Goal: Communication & Community: Connect with others

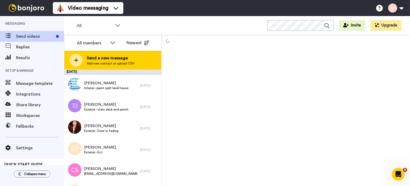
click at [119, 61] on span "Add new contact or upload CSV" at bounding box center [111, 63] width 48 height 4
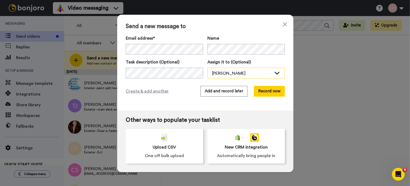
click at [221, 72] on div "[PERSON_NAME]" at bounding box center [242, 73] width 60 height 6
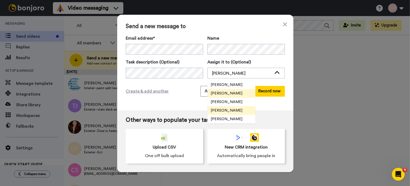
click at [230, 110] on span "[PERSON_NAME]" at bounding box center [227, 110] width 38 height 5
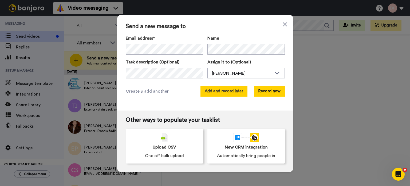
click at [224, 91] on button "Add and record later" at bounding box center [224, 91] width 47 height 11
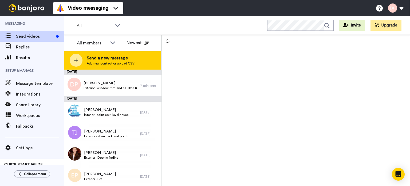
click at [109, 57] on span "Send a new message" at bounding box center [111, 58] width 48 height 6
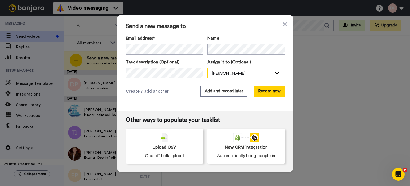
click at [233, 72] on div "[PERSON_NAME]" at bounding box center [242, 73] width 60 height 6
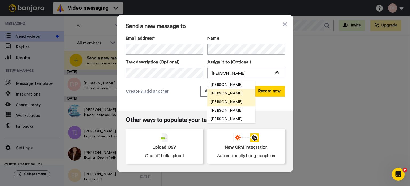
click at [224, 103] on span "[PERSON_NAME]" at bounding box center [227, 101] width 38 height 5
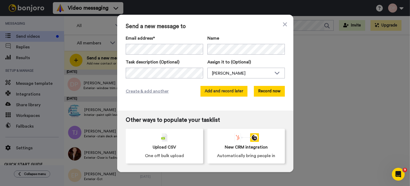
click at [218, 91] on button "Add and record later" at bounding box center [224, 91] width 47 height 11
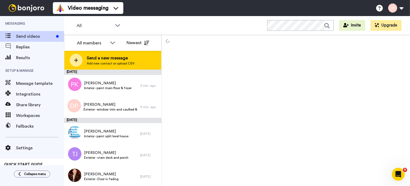
click at [116, 59] on span "Send a new message" at bounding box center [111, 58] width 48 height 6
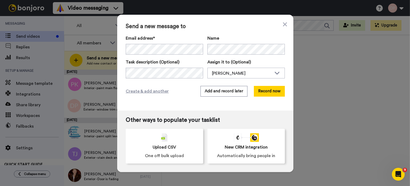
click at [362, 84] on div "Send a new message to Email address* Patrick Kelley <patrickjkelley76@gmail.com…" at bounding box center [205, 93] width 410 height 186
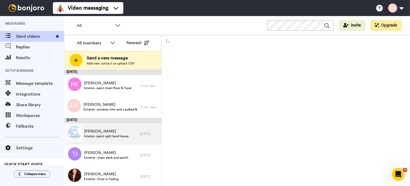
click at [99, 133] on span "[PERSON_NAME]" at bounding box center [106, 130] width 44 height 5
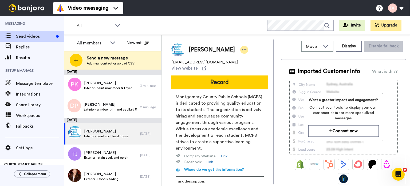
click at [242, 50] on icon at bounding box center [244, 49] width 5 height 5
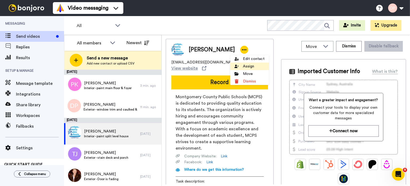
click at [250, 65] on li "Assign" at bounding box center [249, 65] width 39 height 7
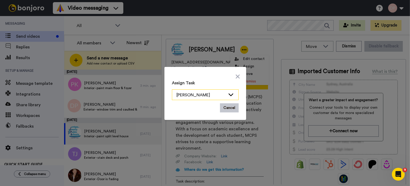
click at [230, 96] on icon at bounding box center [231, 94] width 6 height 5
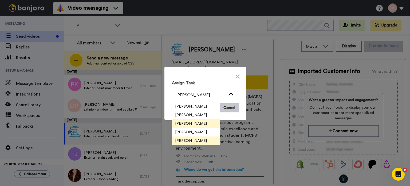
click at [192, 140] on span "[PERSON_NAME]" at bounding box center [191, 140] width 38 height 5
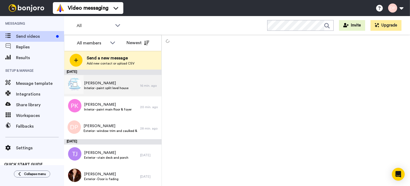
click at [111, 85] on span "[PERSON_NAME]" at bounding box center [106, 82] width 44 height 5
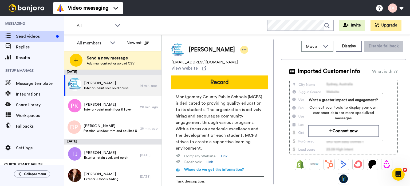
click at [242, 50] on icon at bounding box center [244, 49] width 5 height 5
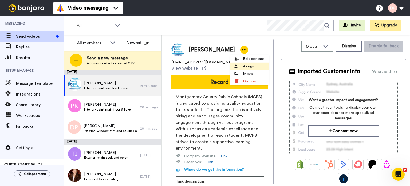
click at [251, 69] on li "Assign" at bounding box center [249, 65] width 39 height 7
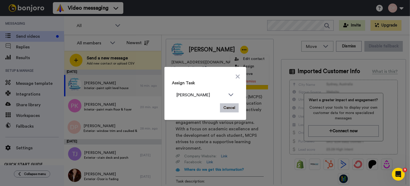
click at [51, 21] on div "Assign Task Royce Parmer Cancel" at bounding box center [205, 93] width 410 height 186
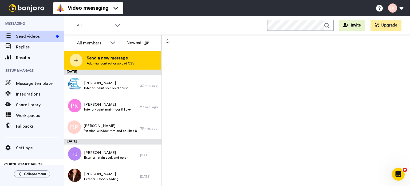
click at [112, 58] on span "Send a new message" at bounding box center [111, 58] width 48 height 6
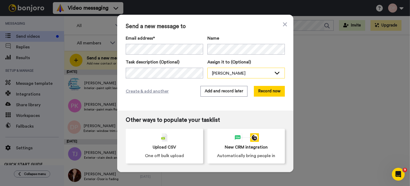
click at [232, 74] on div "[PERSON_NAME]" at bounding box center [242, 73] width 60 height 6
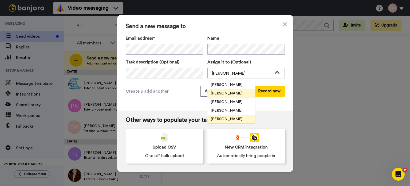
click at [221, 119] on span "[PERSON_NAME]" at bounding box center [227, 118] width 38 height 5
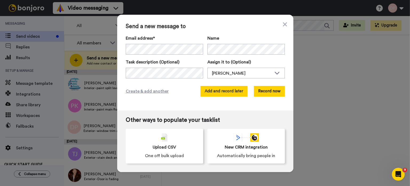
click at [223, 91] on button "Add and record later" at bounding box center [224, 91] width 47 height 11
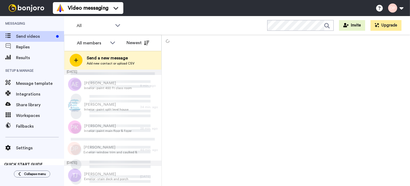
click at [101, 60] on span "Send a new message" at bounding box center [111, 58] width 48 height 6
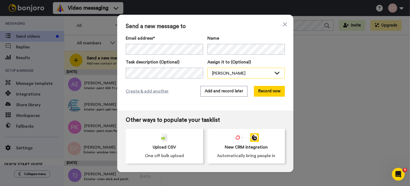
click at [232, 72] on div "[PERSON_NAME]" at bounding box center [242, 73] width 60 height 6
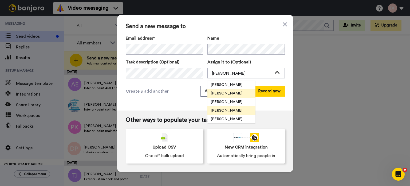
click at [218, 109] on span "[PERSON_NAME]" at bounding box center [227, 110] width 38 height 5
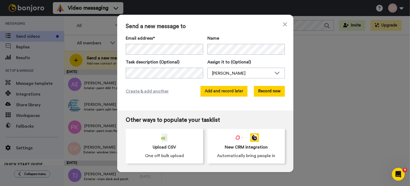
click at [228, 90] on button "Add and record later" at bounding box center [224, 91] width 47 height 11
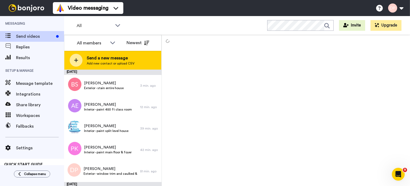
click at [103, 58] on span "Send a new message" at bounding box center [111, 58] width 48 height 6
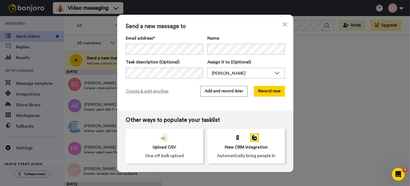
click at [219, 57] on div "Email address* No search result for ‘ linn24019@gmail.com ’ Name Task descripti…" at bounding box center [205, 56] width 159 height 43
click at [223, 71] on div "[PERSON_NAME]" at bounding box center [242, 73] width 60 height 6
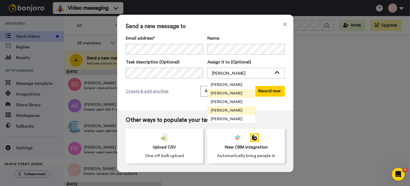
click at [222, 109] on span "[PERSON_NAME]" at bounding box center [227, 110] width 38 height 5
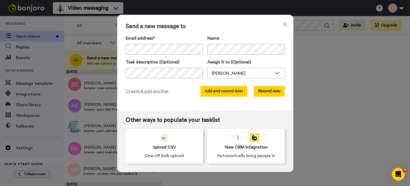
click at [223, 91] on button "Add and record later" at bounding box center [224, 91] width 47 height 11
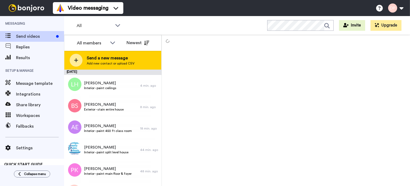
click at [110, 60] on span "Send a new message" at bounding box center [111, 58] width 48 height 6
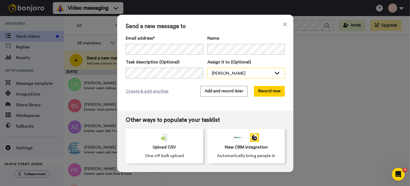
click at [216, 74] on div "[PERSON_NAME]" at bounding box center [242, 73] width 60 height 6
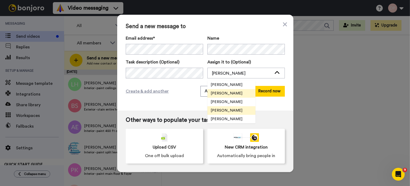
click at [229, 109] on span "[PERSON_NAME]" at bounding box center [227, 110] width 38 height 5
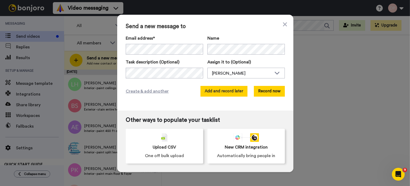
click at [218, 92] on button "Add and record later" at bounding box center [224, 91] width 47 height 11
